Goal: Information Seeking & Learning: Find specific page/section

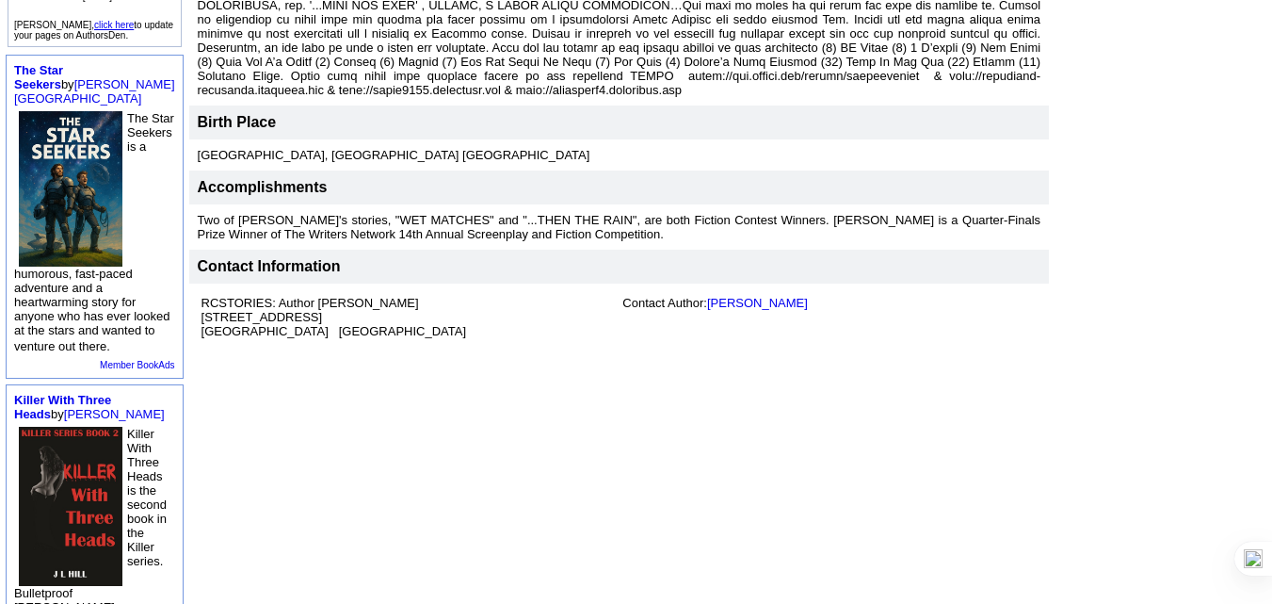
scroll to position [528, 0]
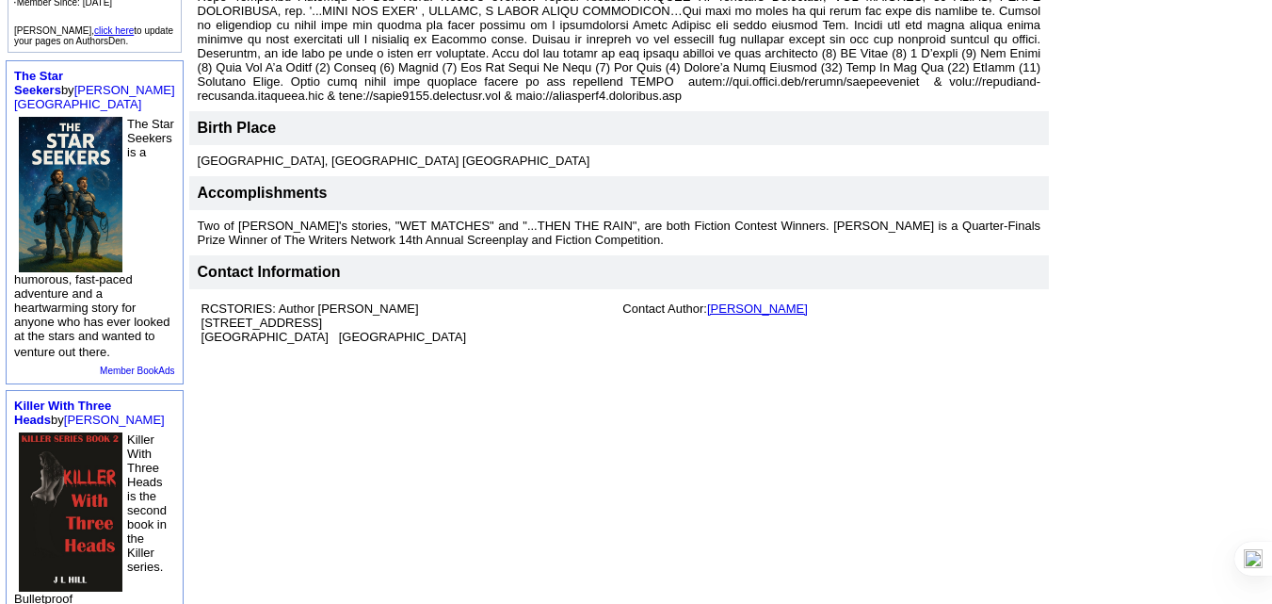
click at [722, 301] on link "[PERSON_NAME]" at bounding box center [757, 308] width 101 height 14
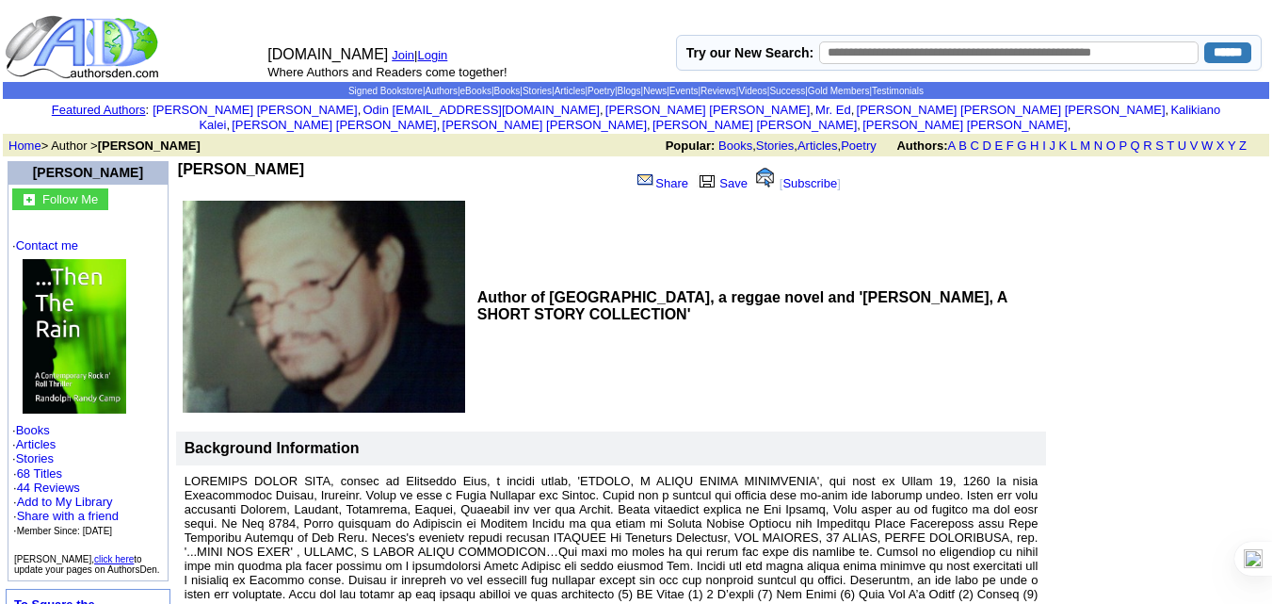
drag, startPoint x: 339, startPoint y: 154, endPoint x: 225, endPoint y: 149, distance: 114.1
click at [225, 161] on td "[PERSON_NAME]" at bounding box center [401, 179] width 446 height 36
click at [225, 161] on b "[PERSON_NAME]" at bounding box center [241, 169] width 126 height 16
click at [328, 161] on td "[PERSON_NAME]" at bounding box center [401, 179] width 446 height 36
drag, startPoint x: 328, startPoint y: 150, endPoint x: 190, endPoint y: 146, distance: 137.6
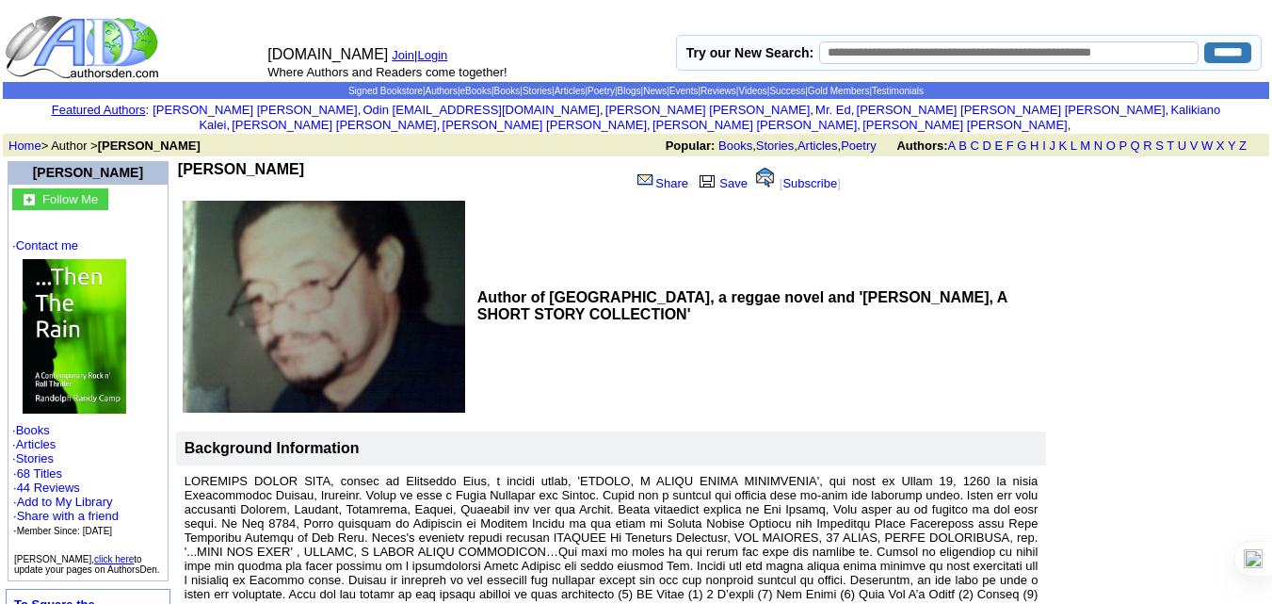
click at [190, 159] on td "Randolph R. Camp Share Save [ Subscribe ]" at bounding box center [524, 179] width 697 height 40
copy div "[PERSON_NAME]"
